Goal: Transaction & Acquisition: Obtain resource

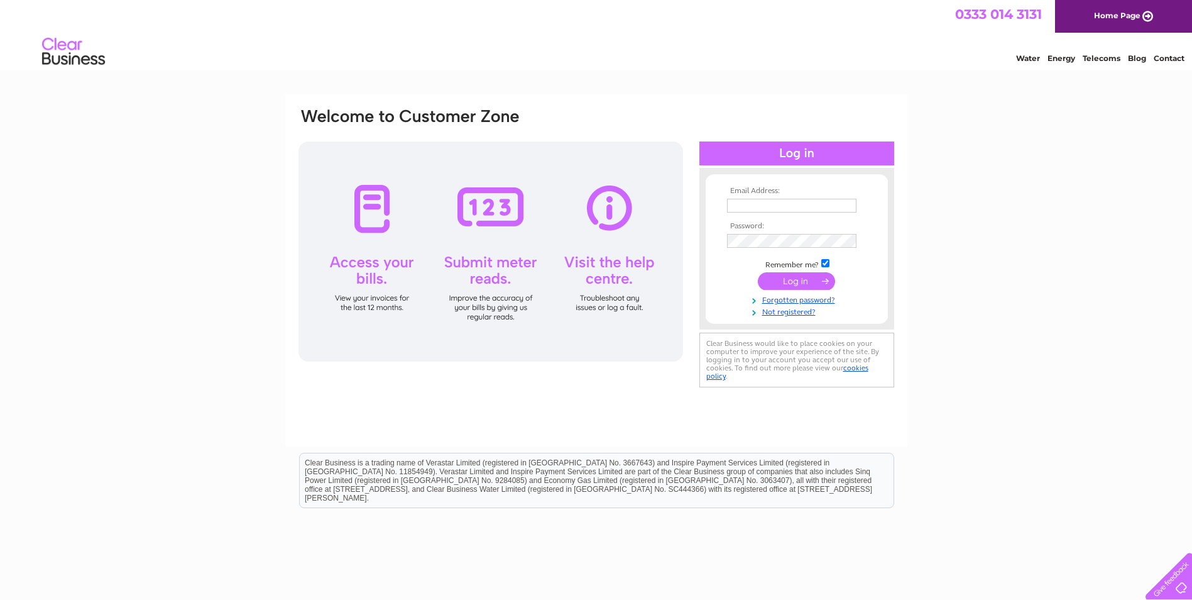
click at [779, 197] on td at bounding box center [797, 205] width 146 height 20
click at [775, 203] on input "text" at bounding box center [791, 206] width 129 height 14
click at [1082, 327] on div "Email Address: Password:" at bounding box center [596, 377] width 1192 height 567
click at [755, 207] on input "text" at bounding box center [791, 206] width 129 height 14
paste input "clientpayments@keningtons.com"
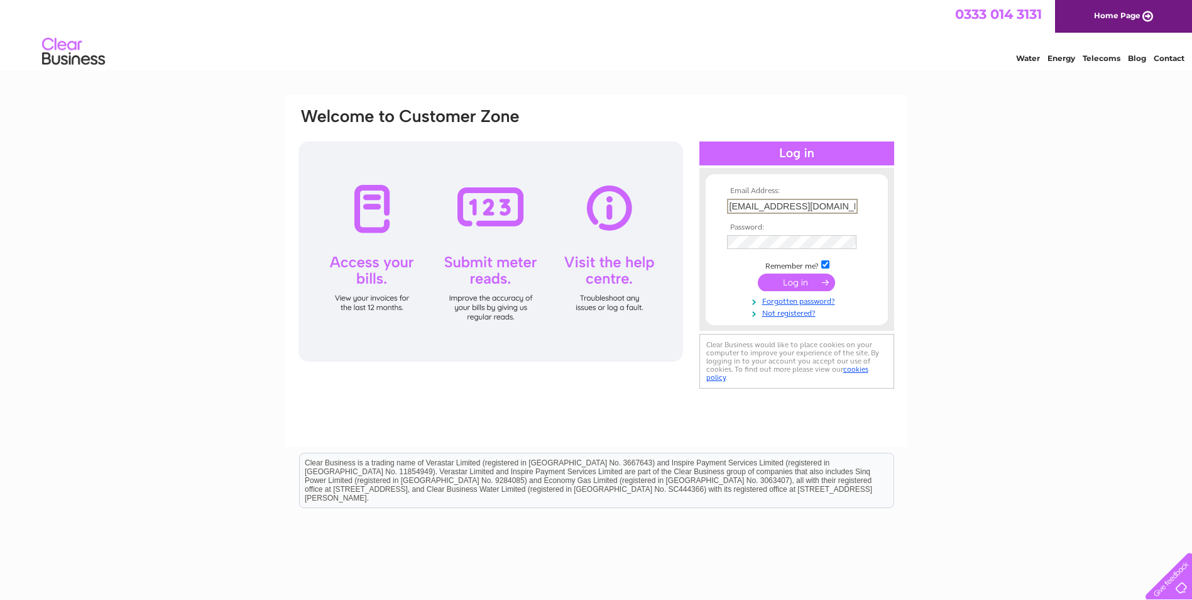
scroll to position [0, 8]
type input "clientpayments@keningtons.com"
click at [1082, 346] on div "Email Address: clientpayments@keningtons.com Password:" at bounding box center [596, 377] width 1192 height 567
click at [800, 283] on input "submit" at bounding box center [796, 282] width 77 height 18
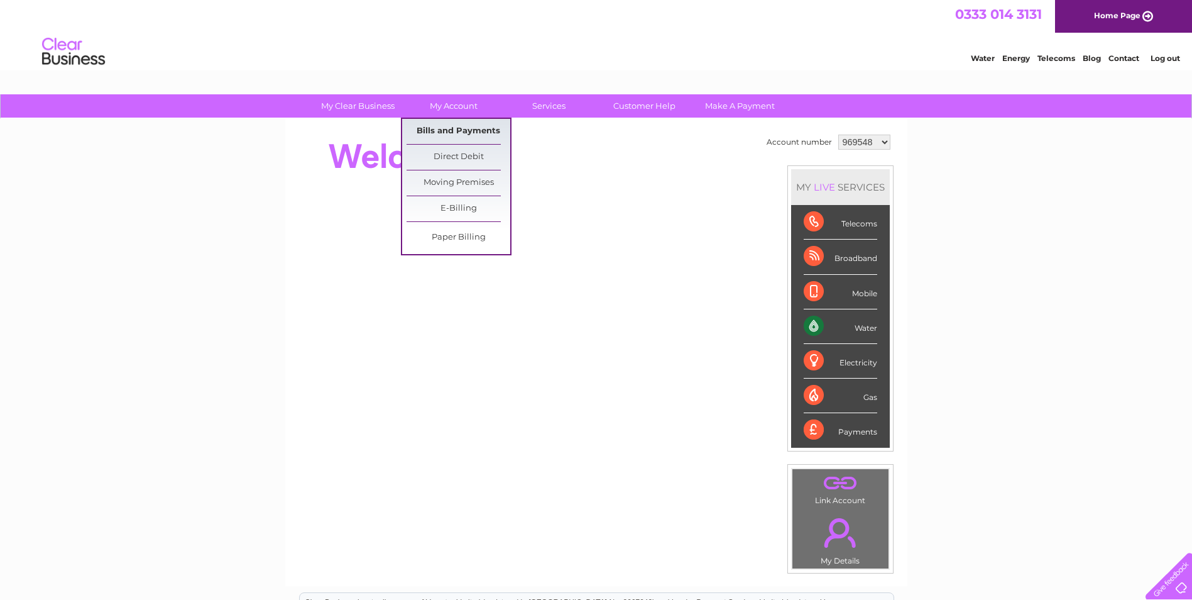
click at [459, 135] on link "Bills and Payments" at bounding box center [459, 131] width 104 height 25
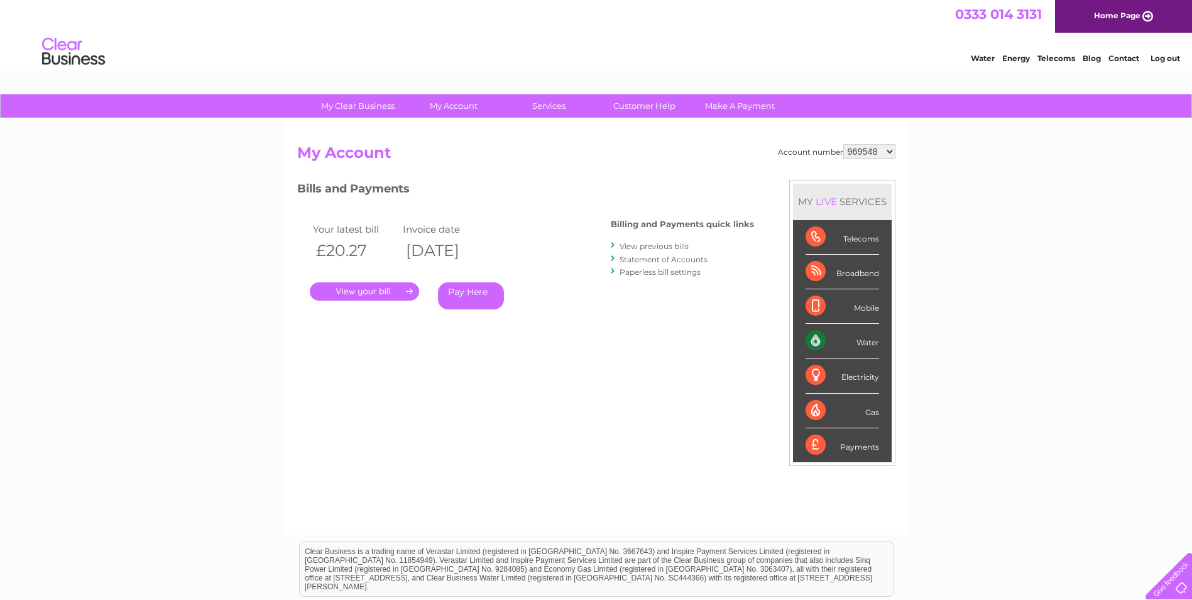
click at [671, 244] on link "View previous bills" at bounding box center [654, 245] width 69 height 9
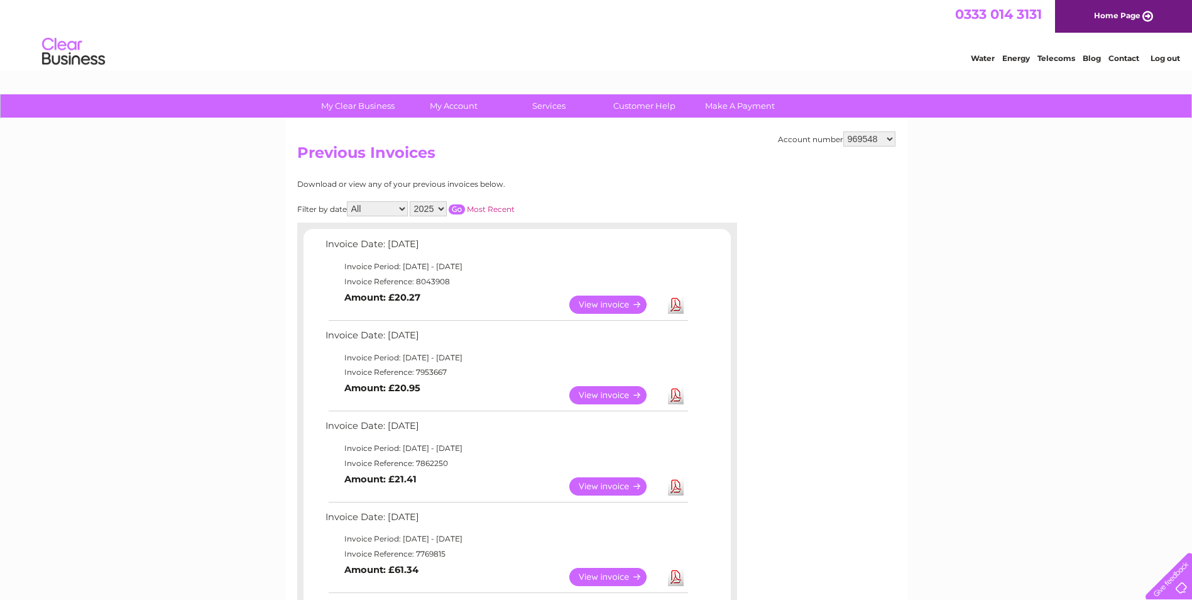
click at [884, 138] on select "969548 969550 969800 969804 1114858" at bounding box center [870, 138] width 52 height 15
click at [845, 131] on select "969548 969550 969800 969804 1114858" at bounding box center [870, 138] width 52 height 15
click at [678, 304] on link "Download" at bounding box center [676, 304] width 16 height 18
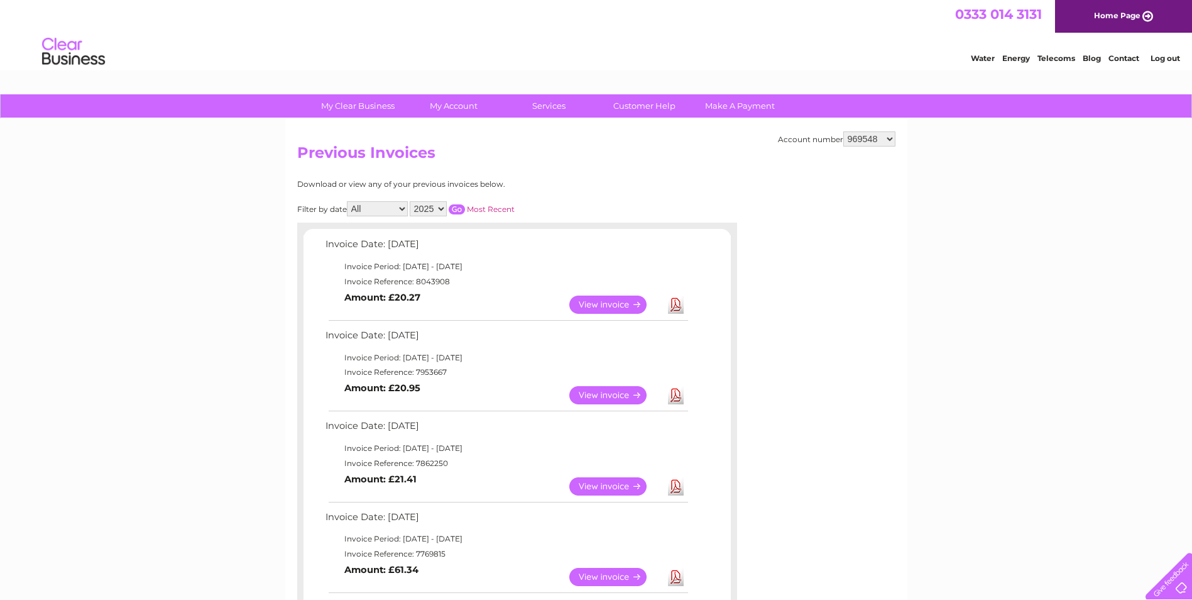
click at [883, 139] on select "969548 969550 969800 969804 1114858" at bounding box center [870, 138] width 52 height 15
select select "969550"
click at [845, 131] on select "969548 969550 969800 969804 1114858" at bounding box center [870, 138] width 52 height 15
click at [678, 306] on link "Download" at bounding box center [676, 304] width 16 height 18
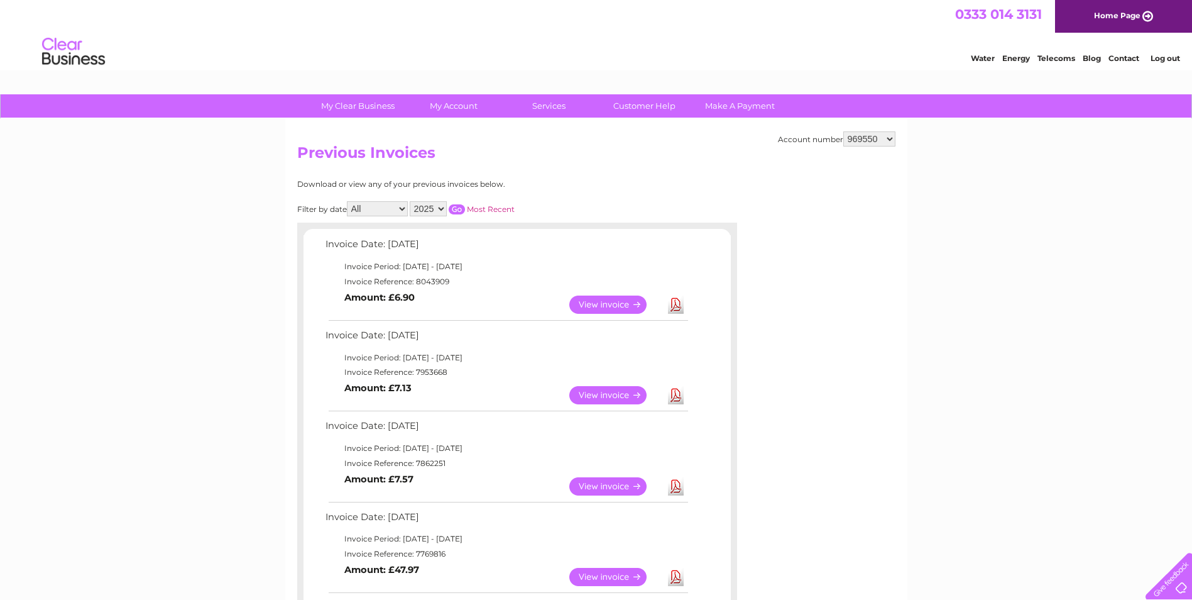
drag, startPoint x: 809, startPoint y: 165, endPoint x: 834, endPoint y: 154, distance: 27.6
click at [809, 165] on h2 "Previous Invoices" at bounding box center [596, 156] width 598 height 24
click at [888, 140] on select "969548 969550 969800 969804 1114858" at bounding box center [870, 138] width 52 height 15
select select "969800"
click at [845, 131] on select "969548 969550 969800 969804 1114858" at bounding box center [870, 138] width 52 height 15
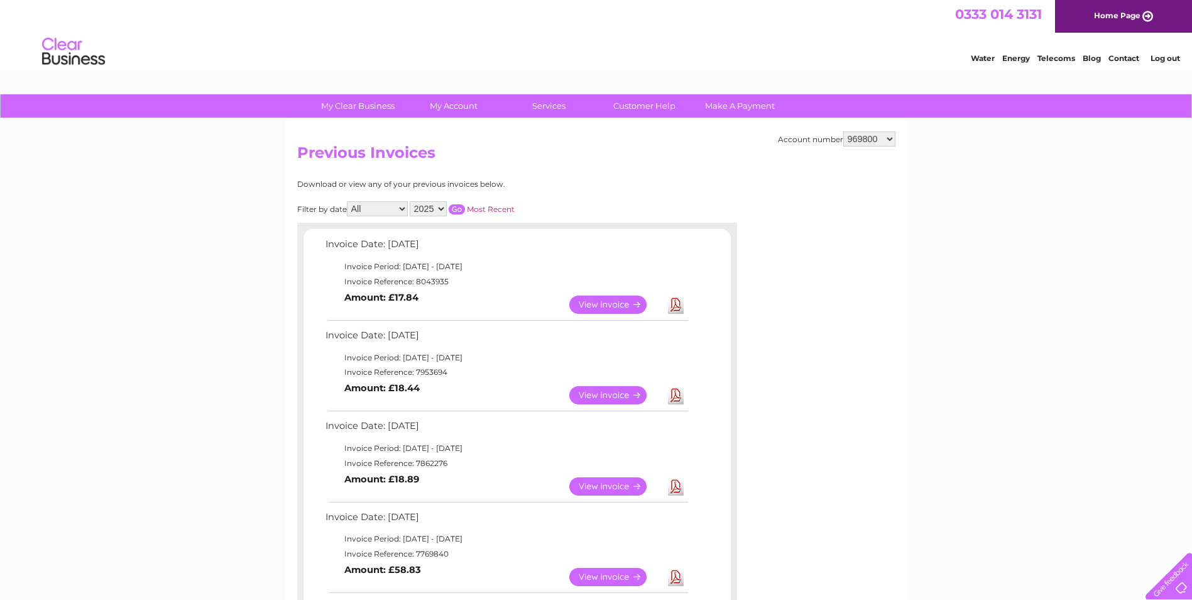
click at [679, 304] on link "Download" at bounding box center [676, 304] width 16 height 18
click at [876, 143] on select "969548 969550 969800 969804 1114858" at bounding box center [870, 138] width 52 height 15
select select "969804"
click at [845, 131] on select "969548 969550 969800 969804 1114858" at bounding box center [870, 138] width 52 height 15
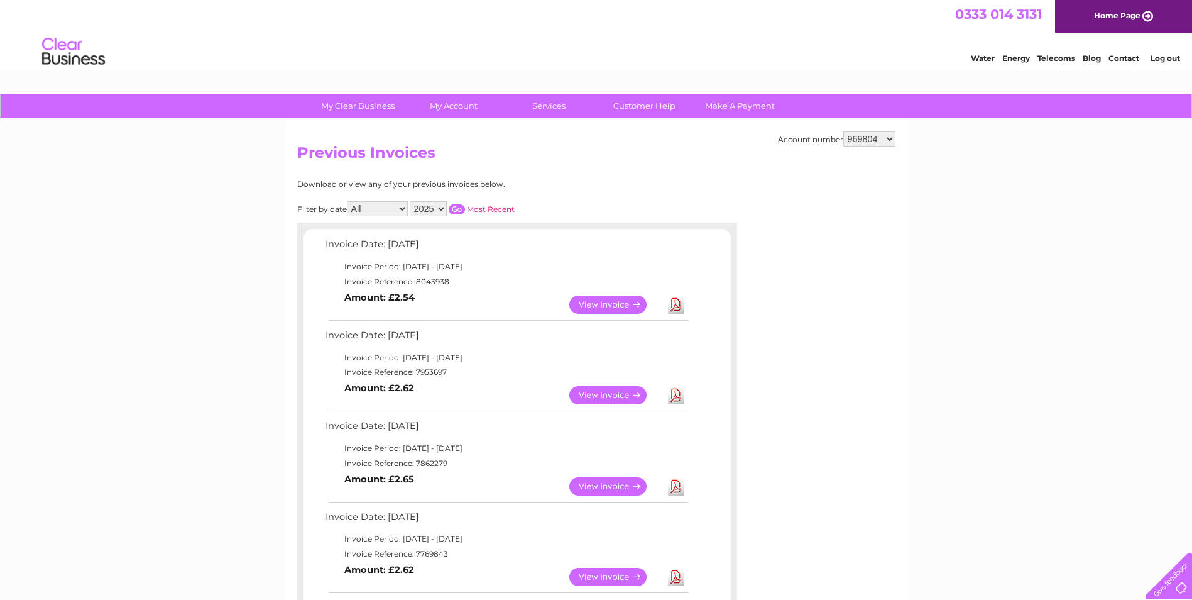
click at [675, 305] on link "Download" at bounding box center [676, 304] width 16 height 18
click at [872, 142] on select "969548 969550 969800 969804 1114858" at bounding box center [870, 138] width 52 height 15
select select "1114858"
click at [845, 131] on select "969548 969550 969800 969804 1114858" at bounding box center [870, 138] width 52 height 15
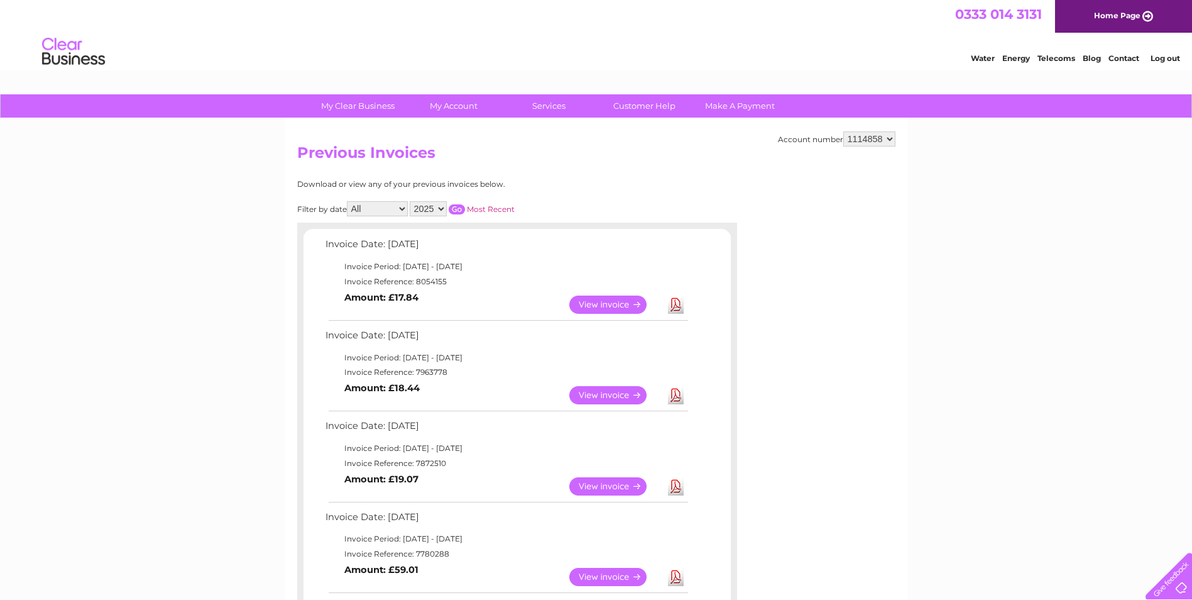
click at [675, 302] on link "Download" at bounding box center [676, 304] width 16 height 18
